Goal: Task Accomplishment & Management: Complete application form

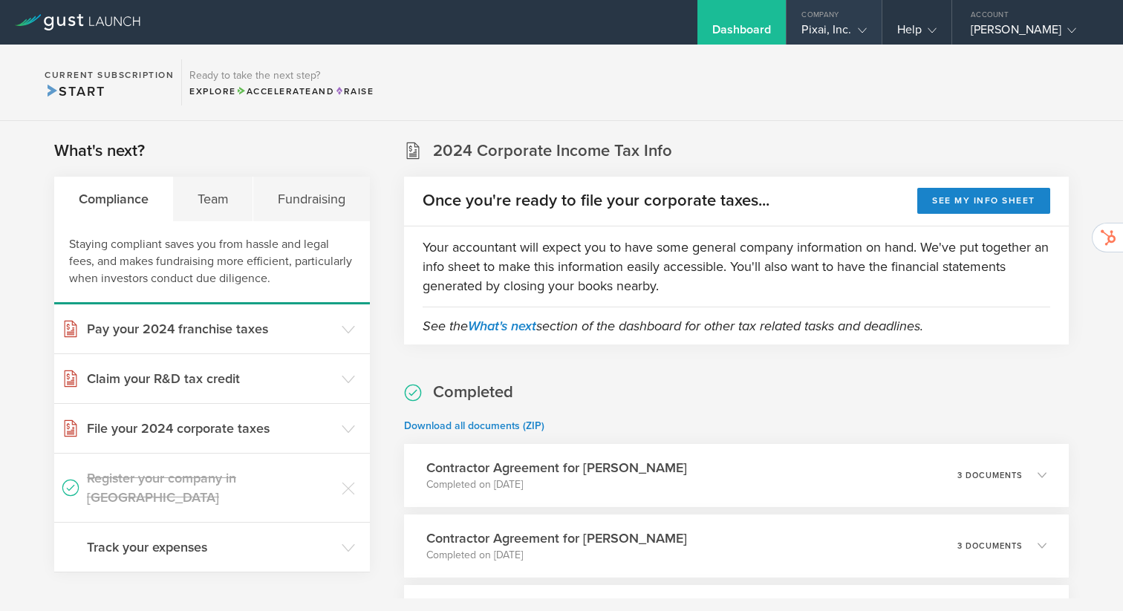
click at [835, 34] on div "Pixai, Inc." at bounding box center [833, 33] width 65 height 22
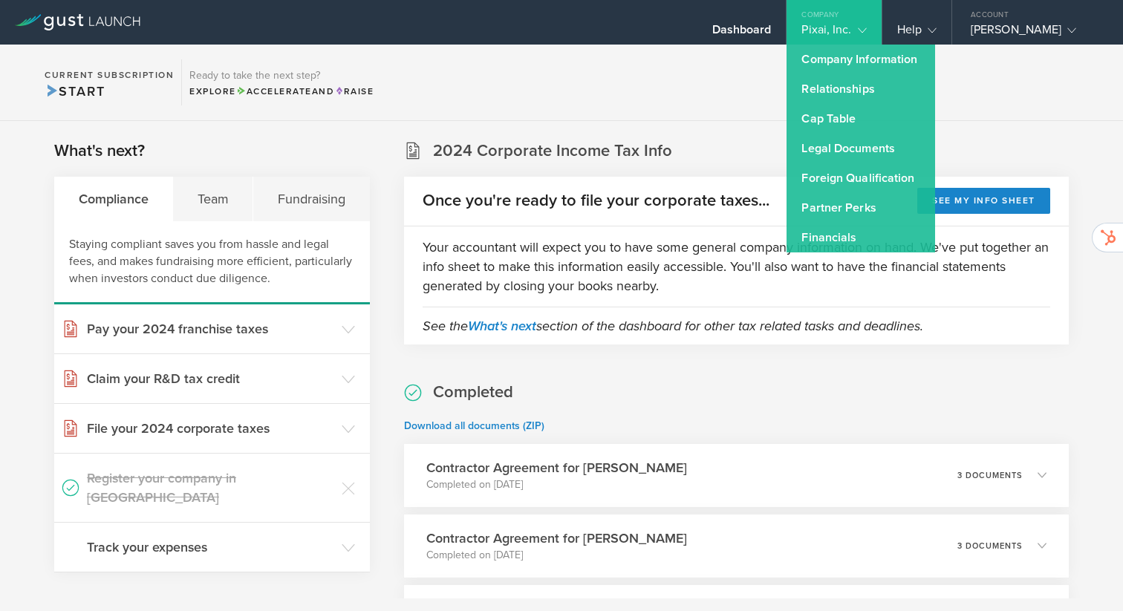
click at [719, 71] on section "Current Subscription Start Ready to take the next step? Explore Accelerate and …" at bounding box center [561, 83] width 1123 height 76
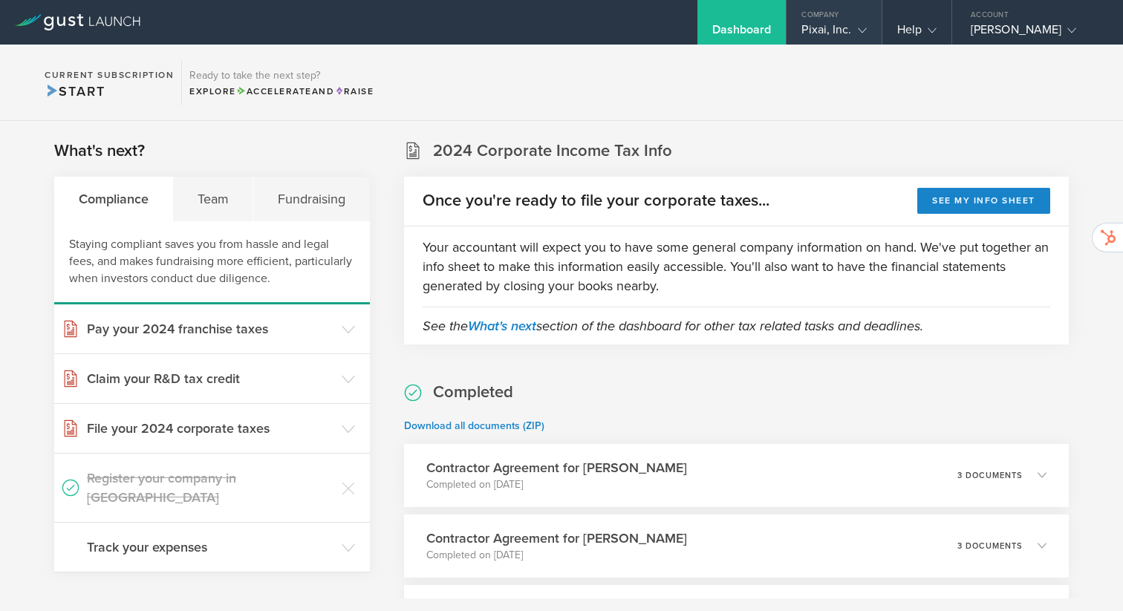
click at [832, 25] on div "Pixai, Inc." at bounding box center [833, 33] width 65 height 22
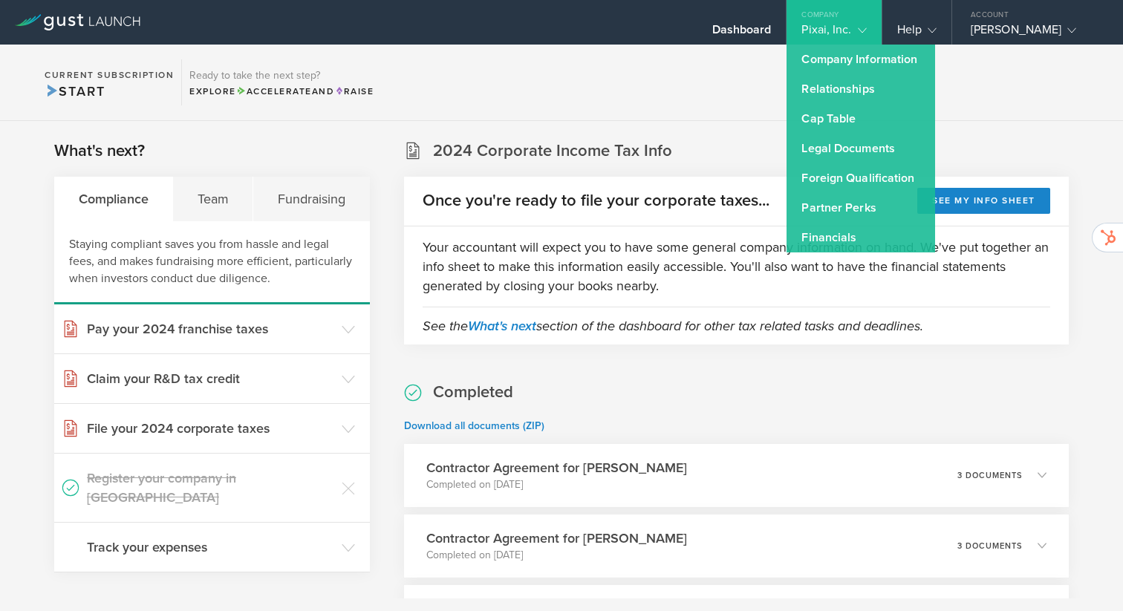
click at [699, 92] on section "Current Subscription Start Ready to take the next step? Explore Accelerate and …" at bounding box center [561, 83] width 1123 height 76
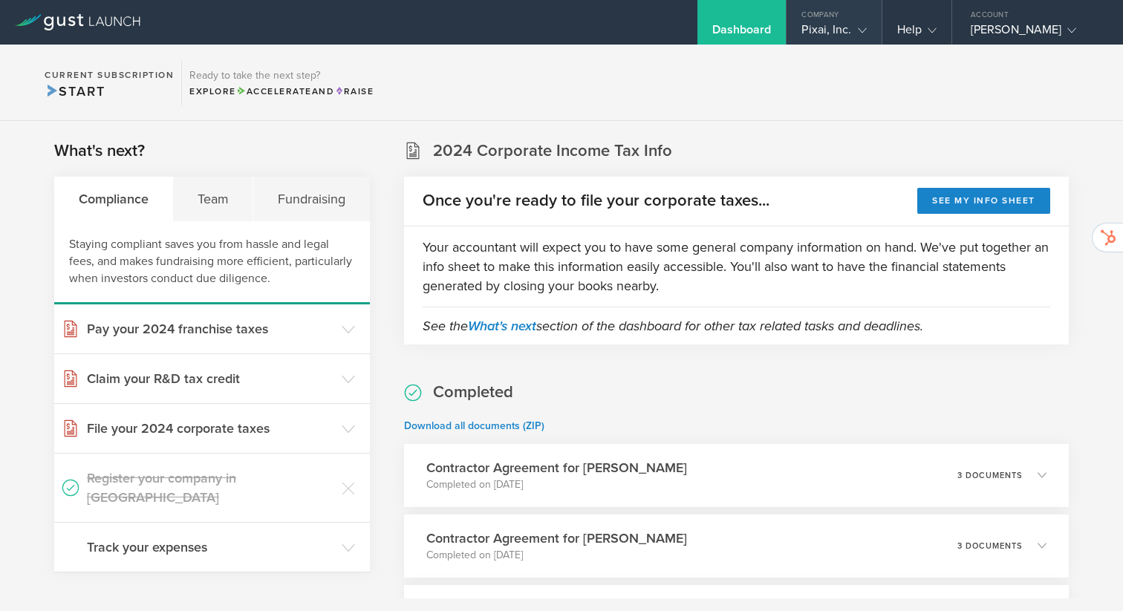
click at [835, 36] on div "Pixai, Inc." at bounding box center [833, 33] width 65 height 22
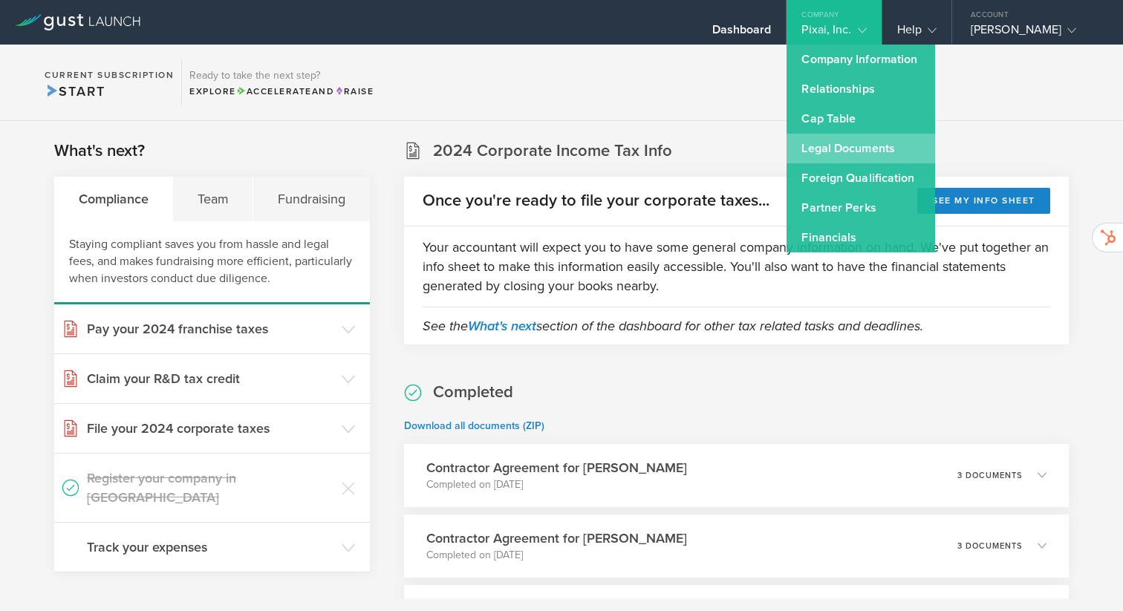
click at [828, 154] on link "Legal Documents" at bounding box center [860, 149] width 149 height 30
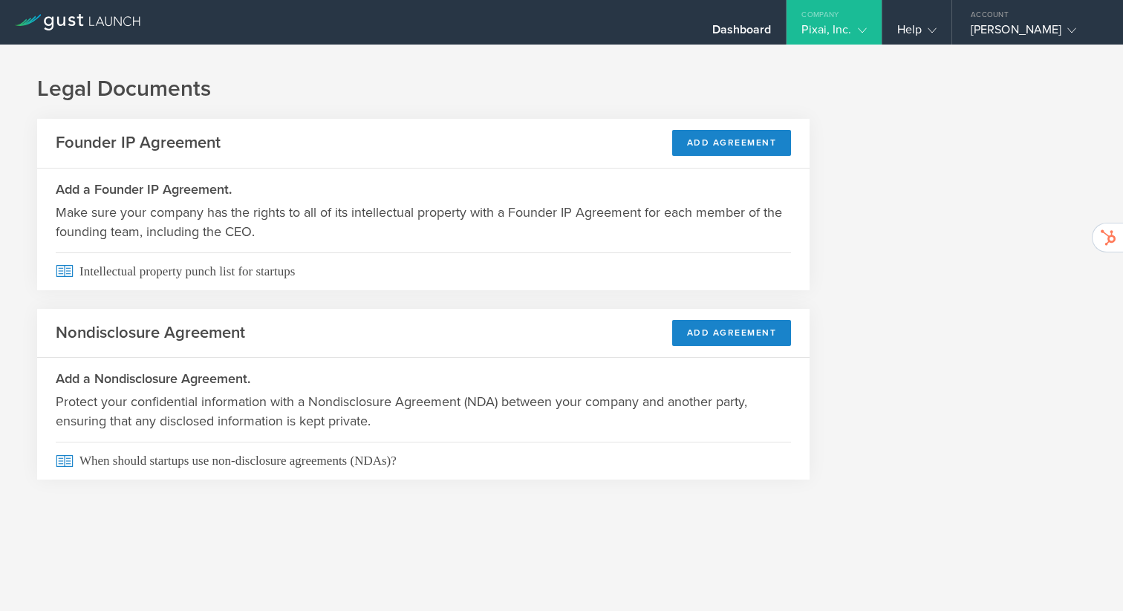
click at [832, 36] on div "Pixai, Inc." at bounding box center [833, 33] width 65 height 22
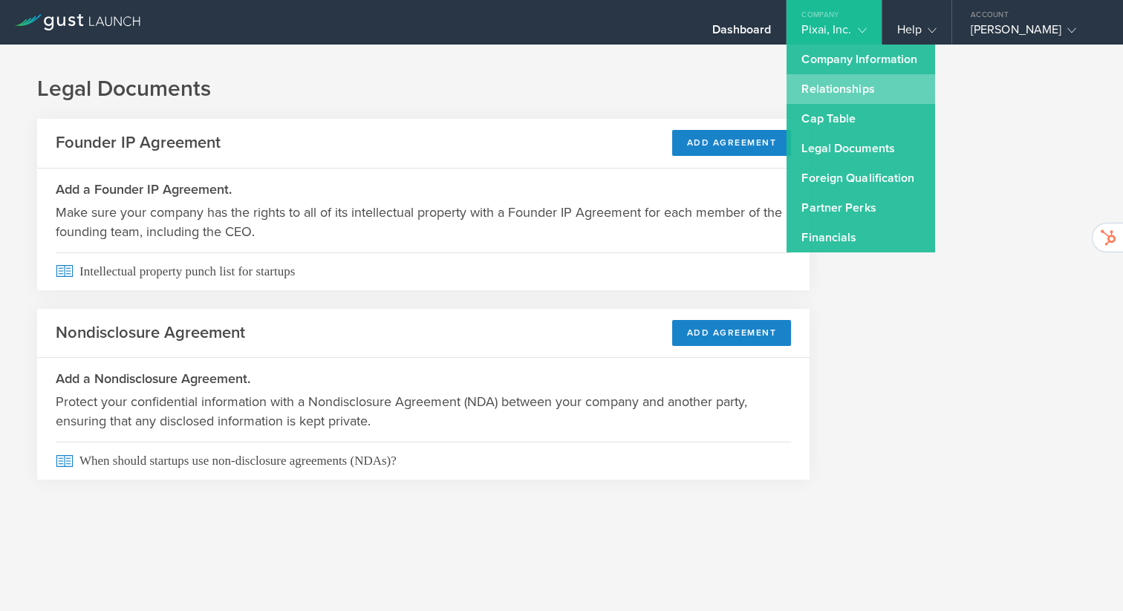
click at [858, 86] on link "Relationships" at bounding box center [860, 89] width 149 height 30
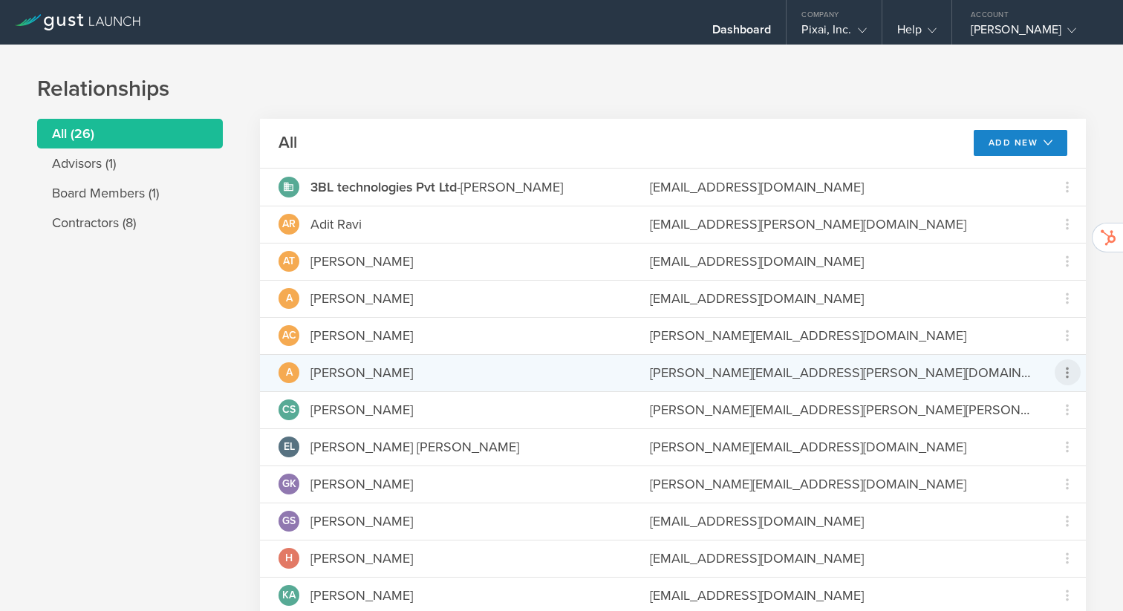
click at [1062, 375] on icon at bounding box center [1067, 373] width 18 height 18
click at [1036, 148] on md-backdrop at bounding box center [561, 305] width 1123 height 611
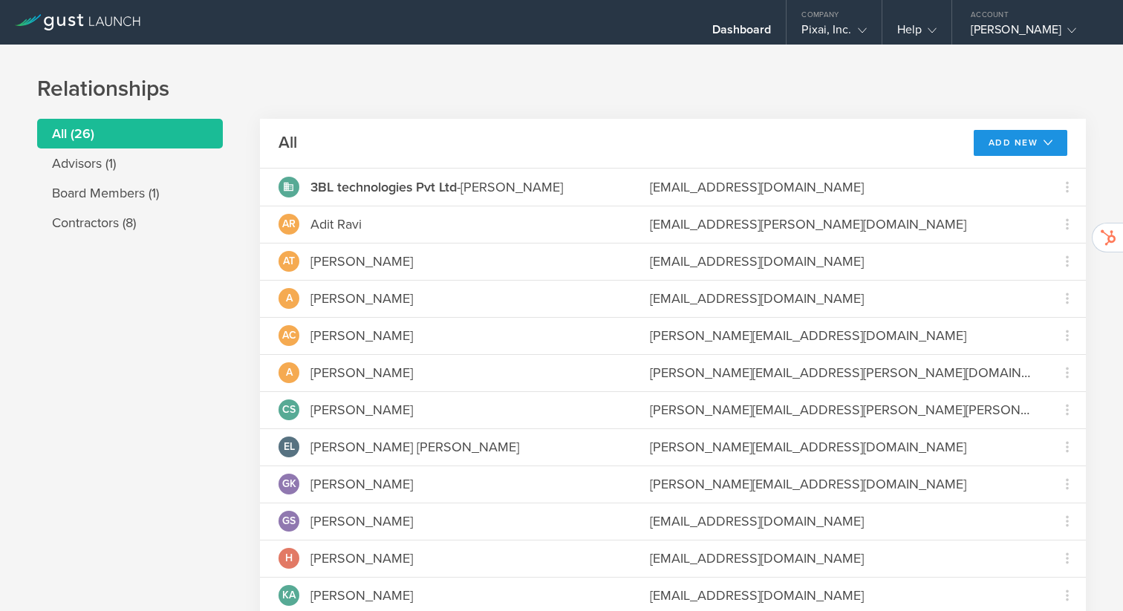
click at [1036, 140] on button "Add New" at bounding box center [1021, 143] width 94 height 26
click at [1012, 209] on li "Add contractor" at bounding box center [1013, 205] width 95 height 29
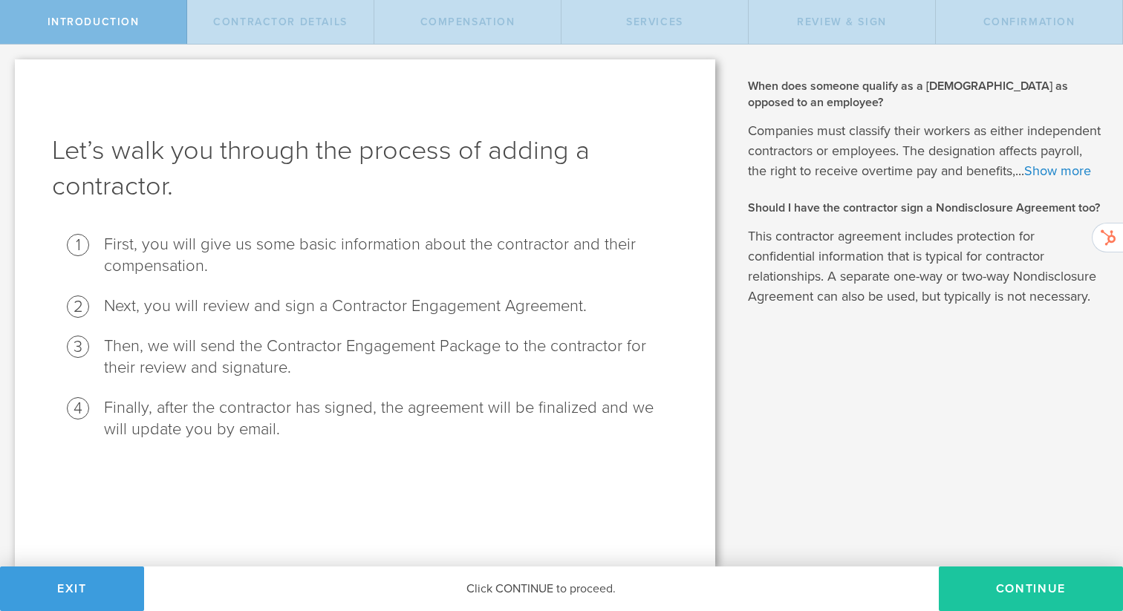
click at [1016, 585] on button "Continue" at bounding box center [1031, 589] width 184 height 45
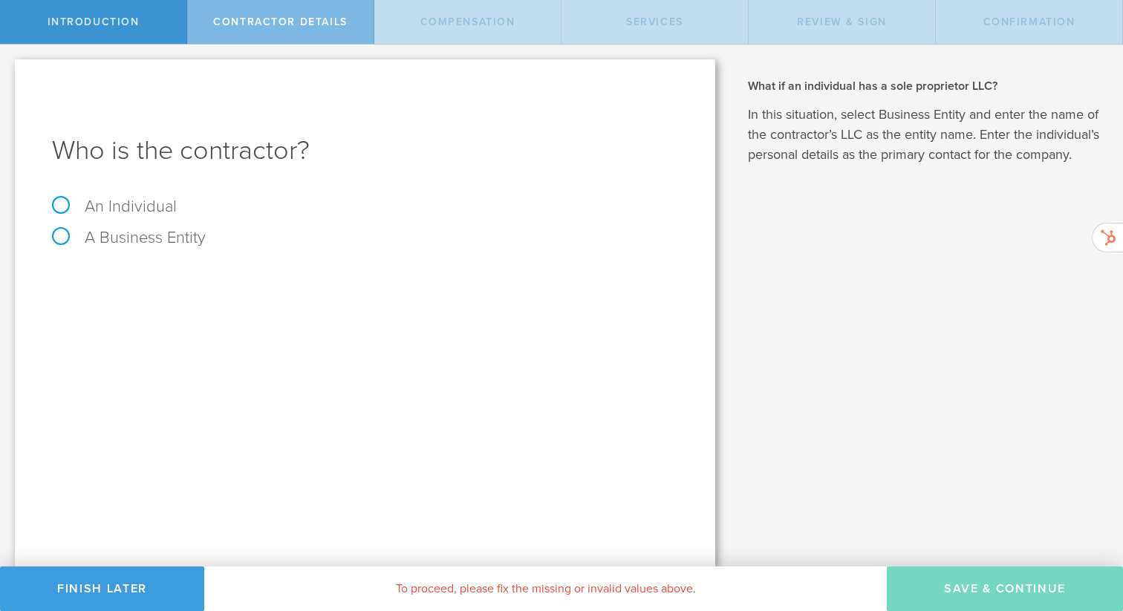
click at [141, 203] on label "An Individual" at bounding box center [114, 206] width 125 height 19
click at [10, 68] on input "An Individual" at bounding box center [5, 57] width 10 height 24
radio input "true"
click at [193, 272] on input "text" at bounding box center [420, 279] width 515 height 22
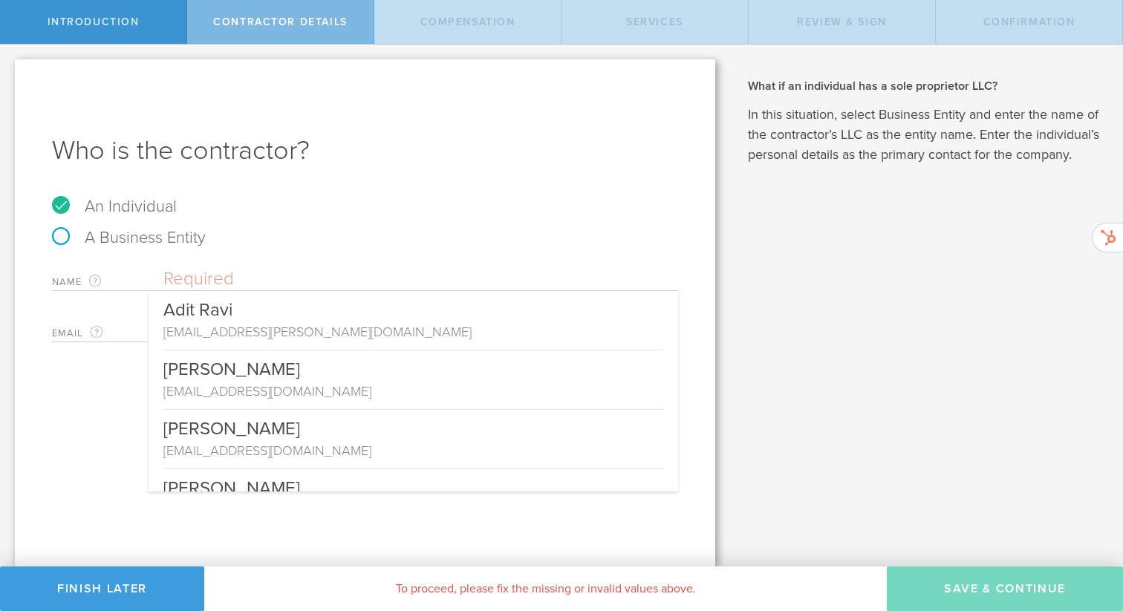
click at [193, 272] on input "text" at bounding box center [420, 279] width 515 height 22
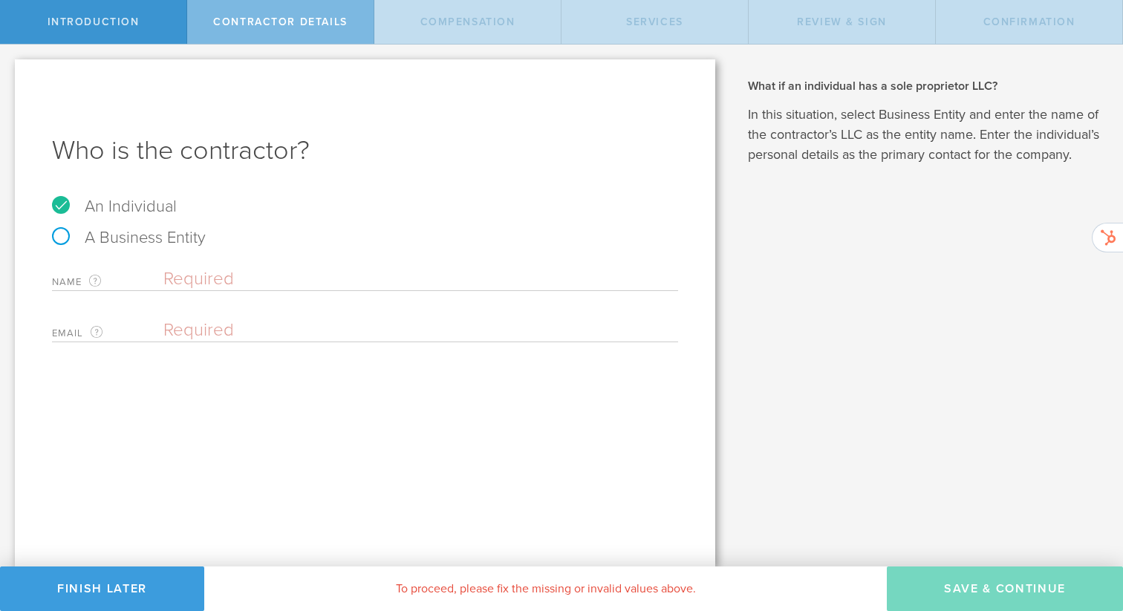
click at [193, 272] on input "text" at bounding box center [420, 279] width 515 height 22
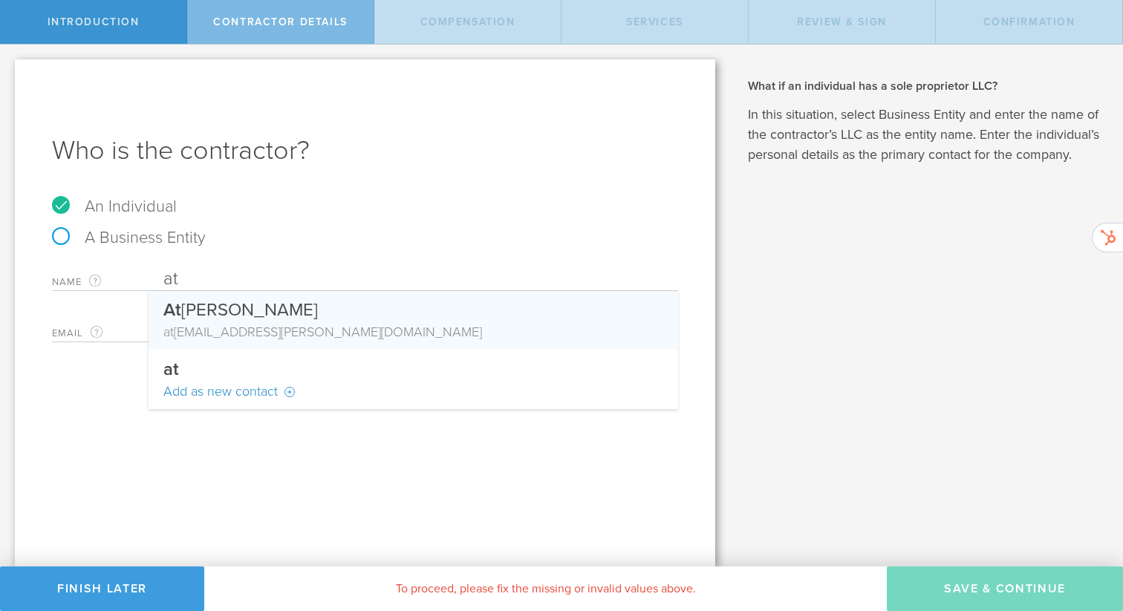
click at [456, 317] on div "At eesh Vankayala" at bounding box center [413, 306] width 500 height 31
type input "[PERSON_NAME]"
type input "[PERSON_NAME][EMAIL_ADDRESS][PERSON_NAME][DOMAIN_NAME]"
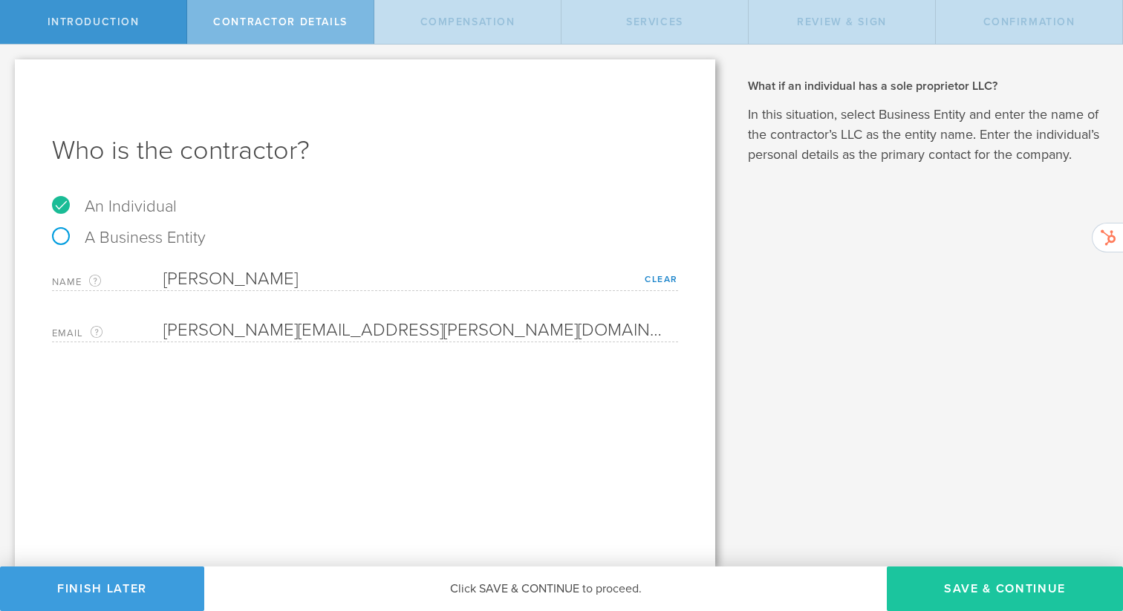
click at [966, 590] on button "Save & Continue" at bounding box center [1005, 589] width 236 height 45
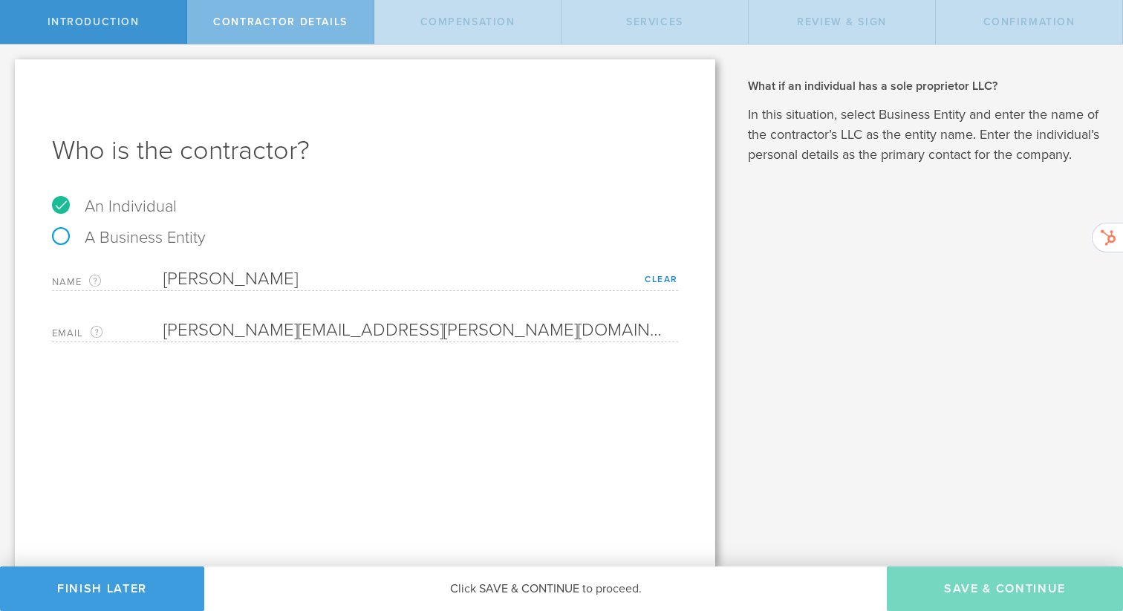
select select "none"
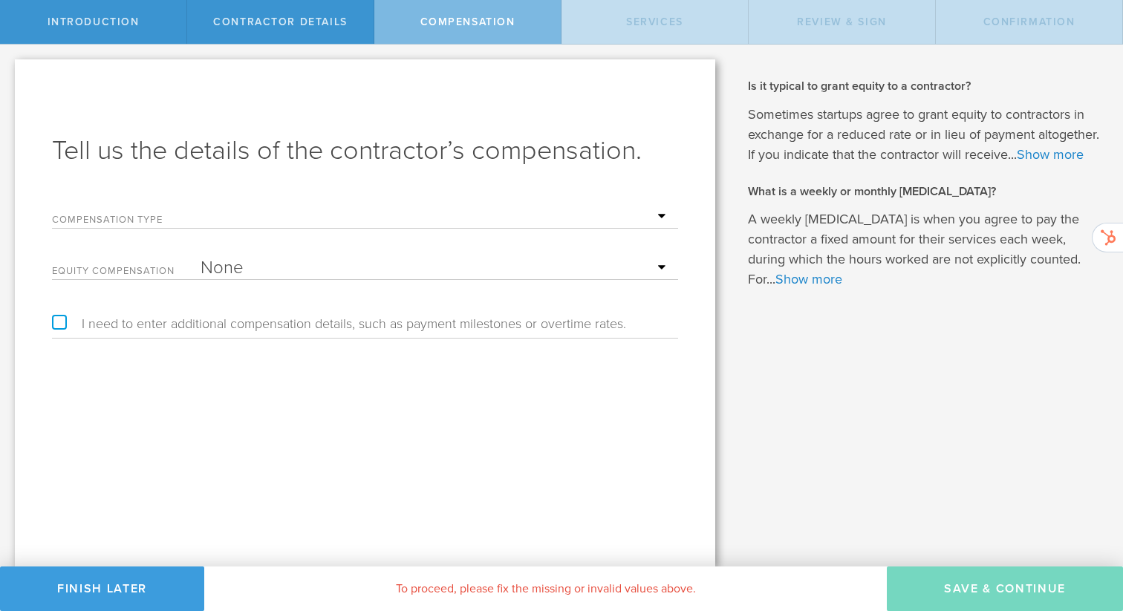
click at [359, 221] on select "Hourly Daily Weekly Retainer Monthly Retainer Project Flat Rate No cash compens…" at bounding box center [435, 217] width 470 height 22
select select "noCash"
click at [200, 206] on select "Hourly Daily Weekly Retainer Monthly Retainer Project Flat Rate No cash compens…" at bounding box center [435, 217] width 470 height 22
click at [319, 252] on div "Equity Compensation None Stock Grant" at bounding box center [365, 265] width 626 height 30
click at [308, 275] on select "None Stock Grant" at bounding box center [435, 268] width 470 height 22
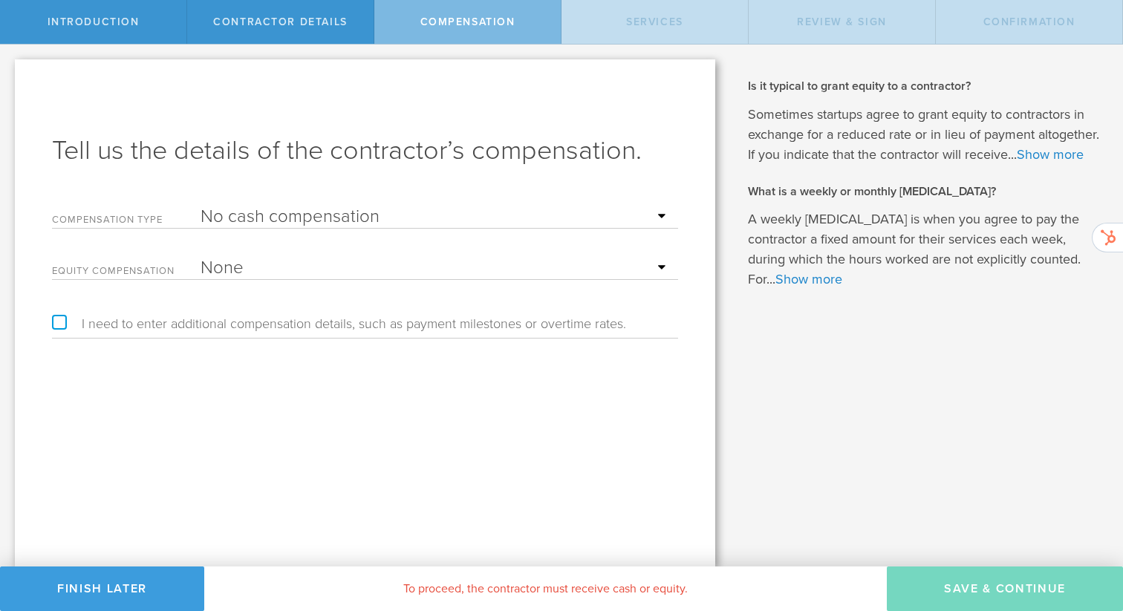
select select "stock"
click at [200, 257] on select "None Stock Grant" at bounding box center [435, 268] width 470 height 22
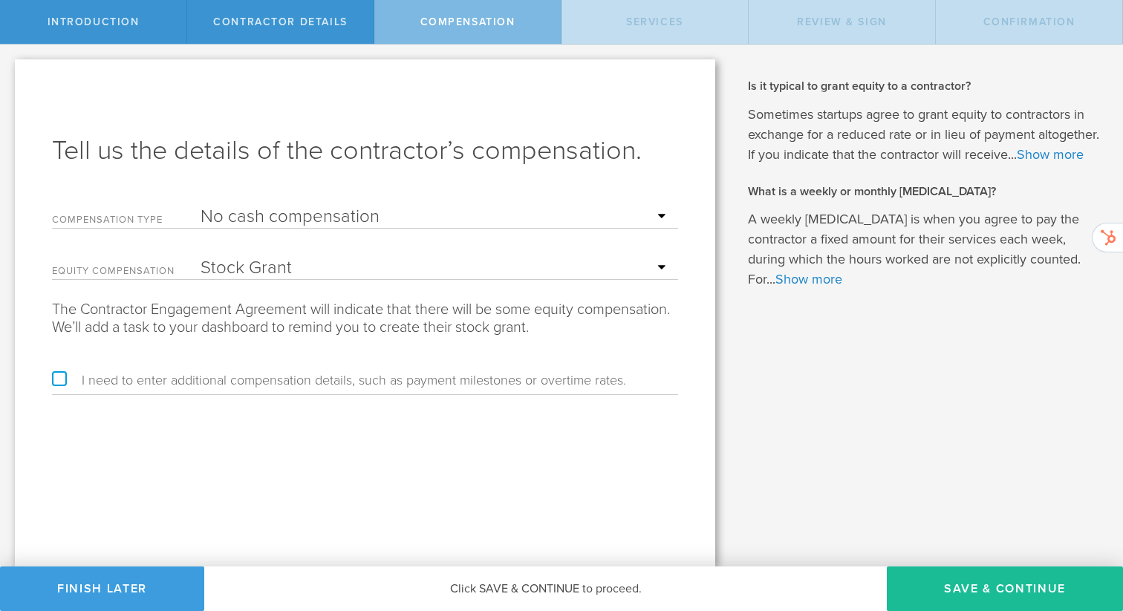
click at [292, 379] on label "I need to enter additional compensation details, such as payment milestones or …" at bounding box center [339, 380] width 574 height 13
click at [10, 68] on input "I need to enter additional compensation details, such as payment milestones or …" at bounding box center [5, 57] width 10 height 24
checkbox input "true"
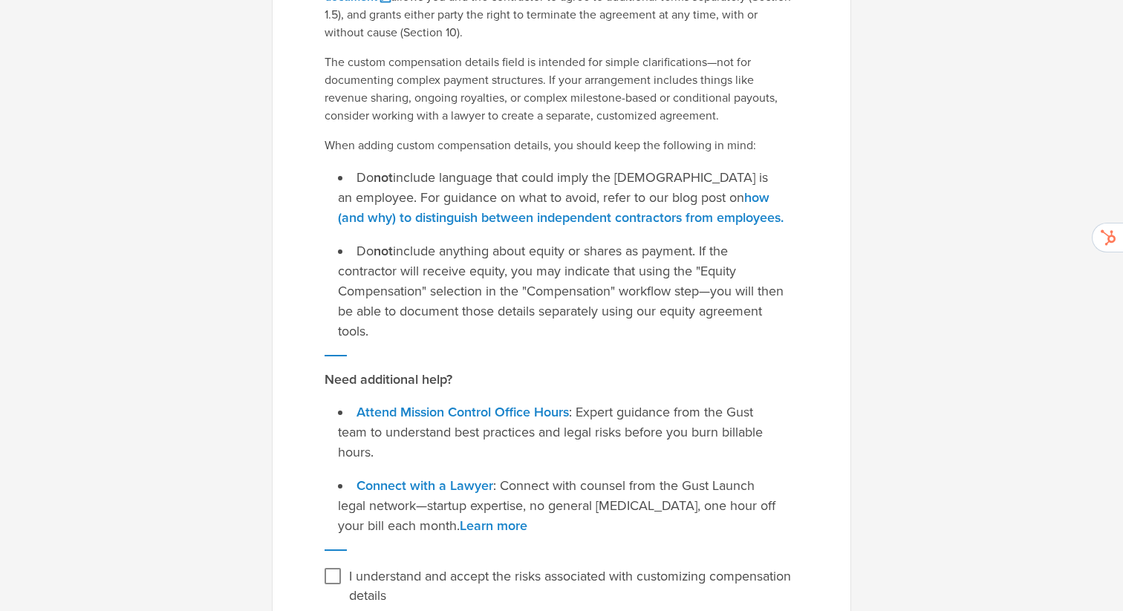
scroll to position [284, 0]
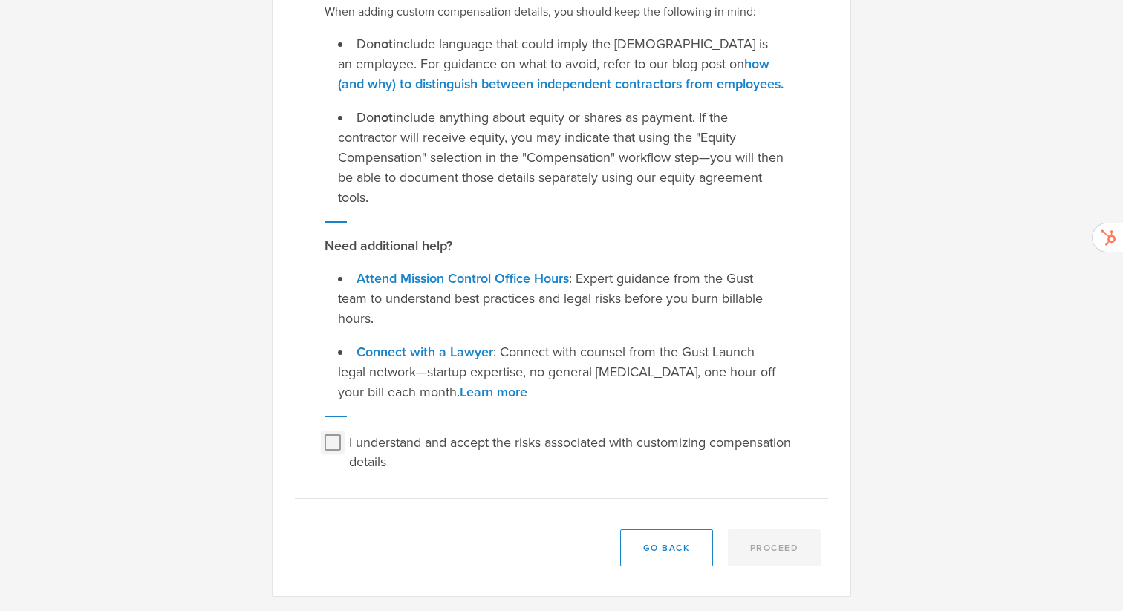
click at [339, 435] on input "I understand and accept the risks associated with customizing compensation deta…" at bounding box center [333, 443] width 24 height 24
checkbox input "true"
click at [795, 540] on button "Proceed" at bounding box center [775, 547] width 94 height 37
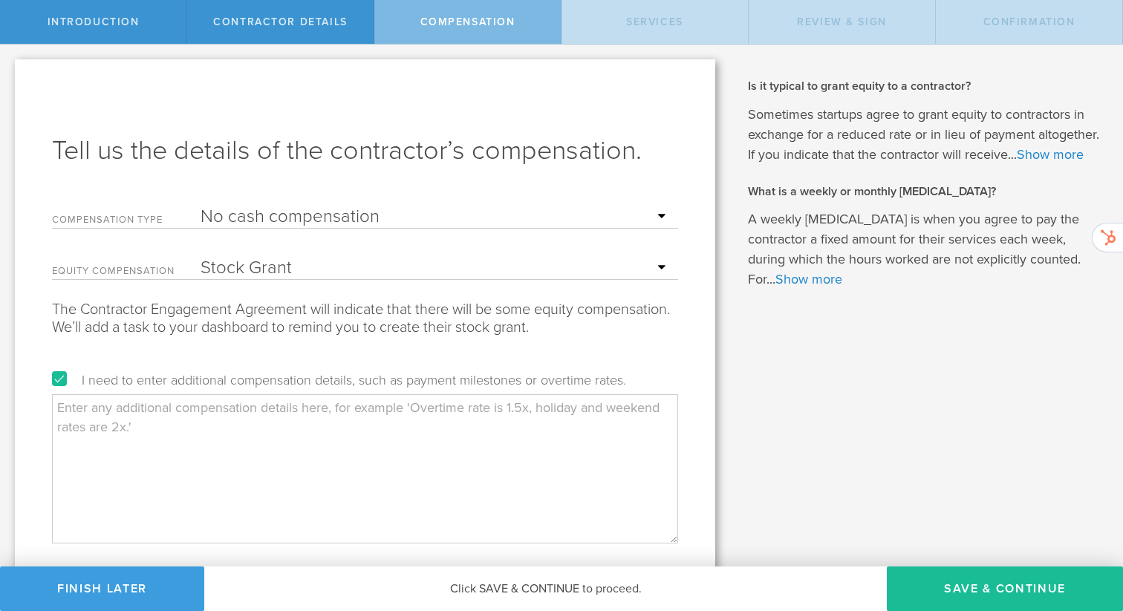
click at [60, 379] on label "I need to enter additional compensation details, such as payment milestones or …" at bounding box center [339, 380] width 574 height 13
click at [10, 68] on input "I need to enter additional compensation details, such as payment milestones or …" at bounding box center [5, 57] width 10 height 24
checkbox input "false"
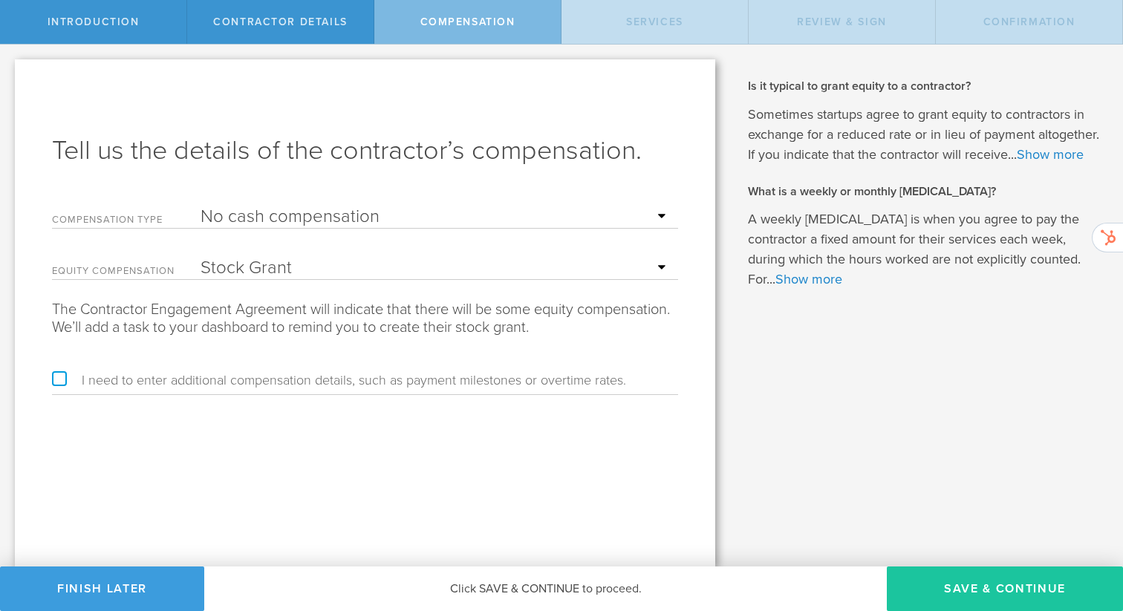
click at [985, 574] on button "Save & Continue" at bounding box center [1005, 589] width 236 height 45
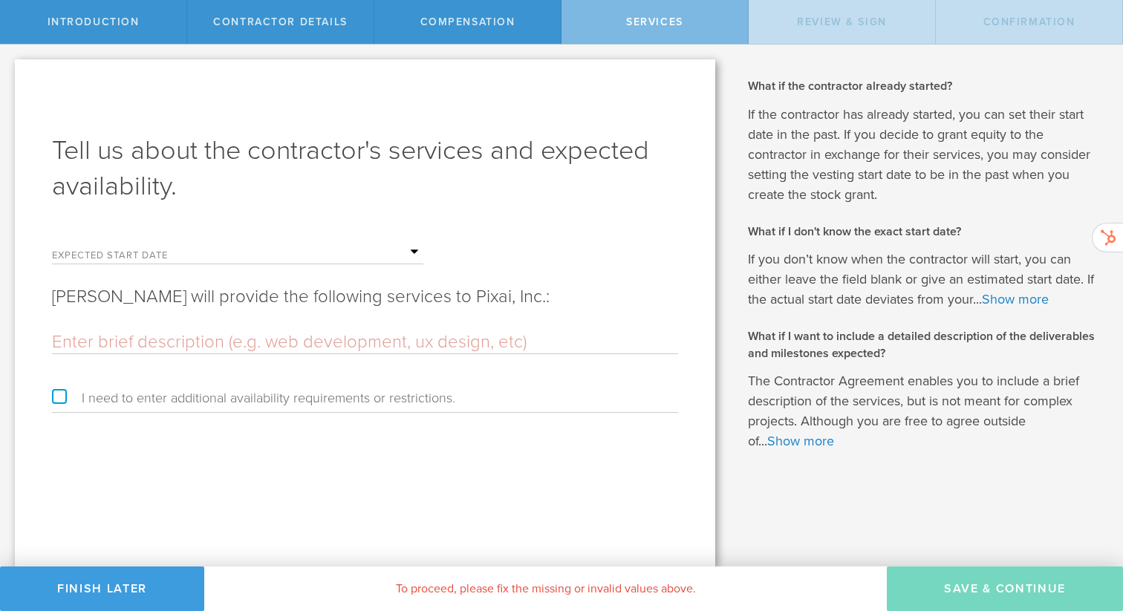
click at [416, 252] on input "text" at bounding box center [311, 252] width 223 height 22
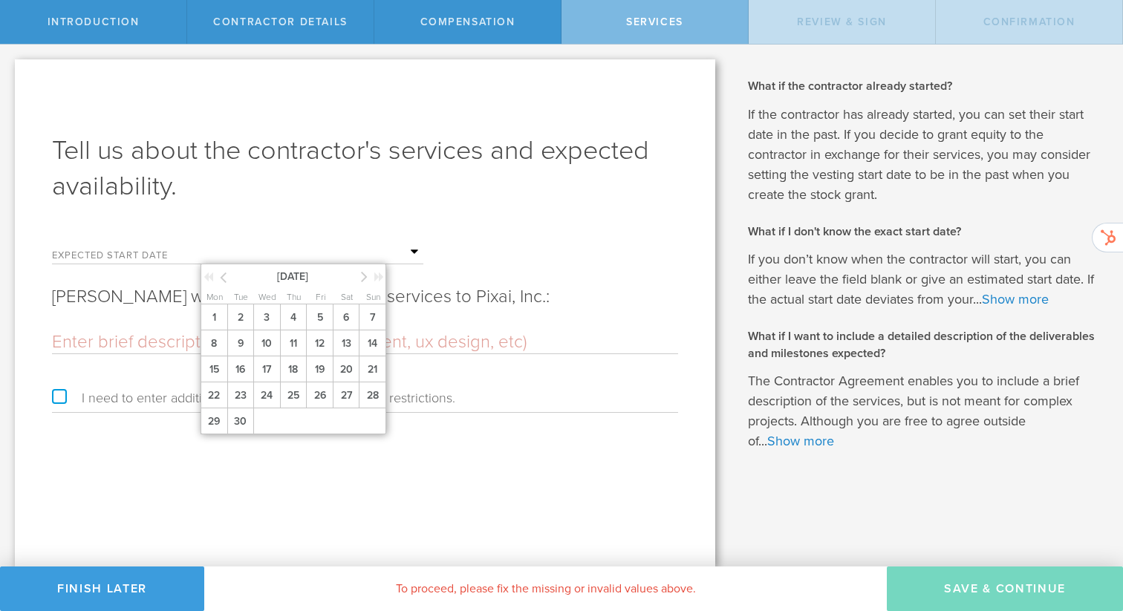
click at [226, 274] on div at bounding box center [216, 279] width 26 height 15
click at [226, 275] on div at bounding box center [216, 279] width 26 height 15
click at [223, 278] on icon at bounding box center [223, 277] width 7 height 19
click at [258, 228] on div "Tell us about the contractor's services and expected availability. Expected sta…" at bounding box center [365, 312] width 700 height 507
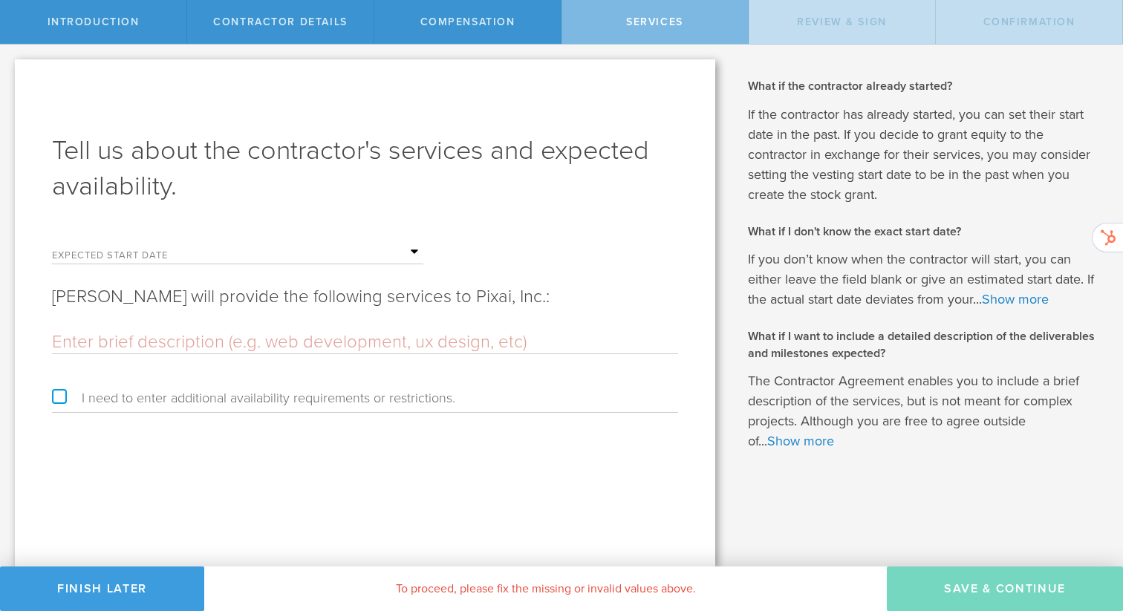
click at [258, 254] on input "text" at bounding box center [311, 252] width 223 height 22
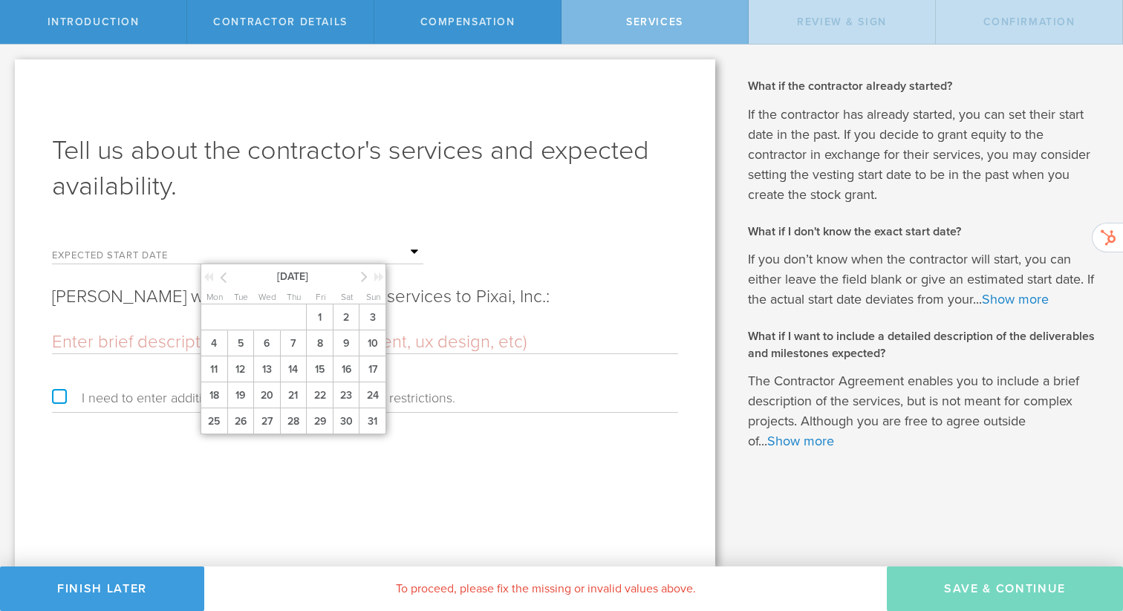
click at [224, 281] on icon at bounding box center [223, 277] width 7 height 19
click at [287, 370] on span "15" at bounding box center [293, 369] width 27 height 26
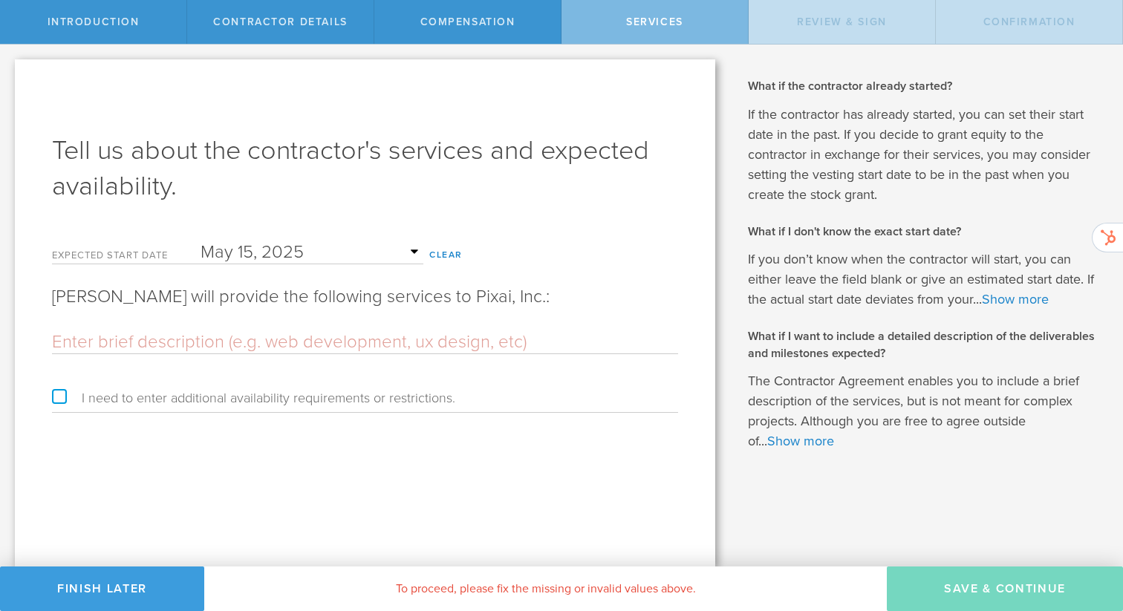
click at [328, 419] on div "Tell us about the contractor's services and expected availability. Expected sta…" at bounding box center [365, 312] width 700 height 507
click at [305, 333] on input "text" at bounding box center [365, 342] width 626 height 22
click at [386, 477] on div "Tell us about the contractor's services and expected availability. Expected sta…" at bounding box center [365, 312] width 700 height 507
click at [419, 439] on div "Tell us about the contractor's services and expected availability. Expected sta…" at bounding box center [365, 312] width 700 height 507
